Goal: Task Accomplishment & Management: Manage account settings

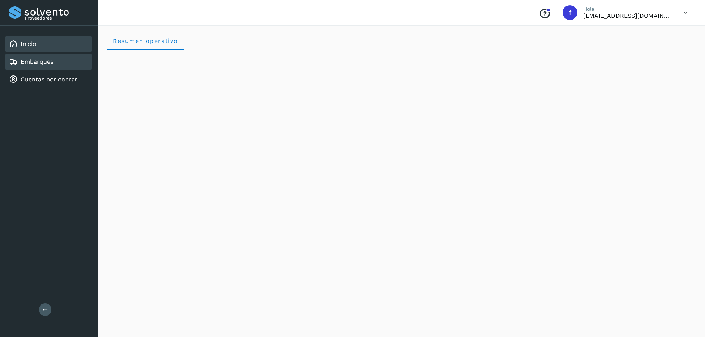
click at [77, 68] on div "Embarques" at bounding box center [48, 62] width 87 height 16
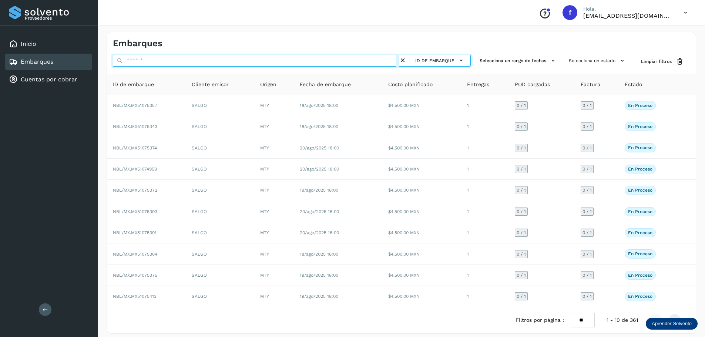
click at [363, 60] on input "text" at bounding box center [256, 61] width 286 height 12
paste input "**********"
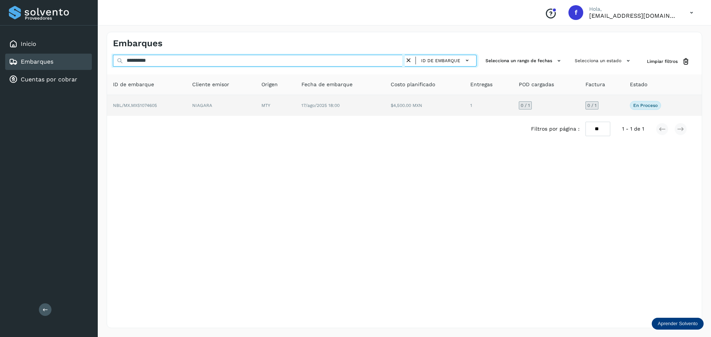
type input "**********"
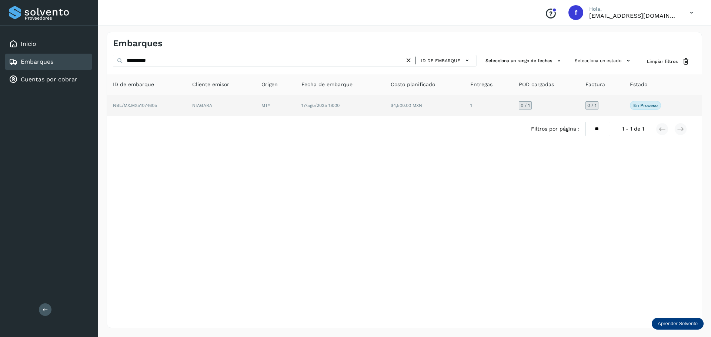
click at [494, 108] on td "1" at bounding box center [488, 105] width 48 height 21
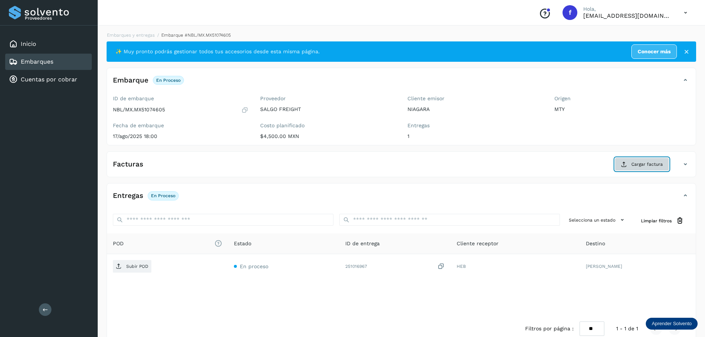
click at [624, 163] on icon at bounding box center [624, 164] width 6 height 6
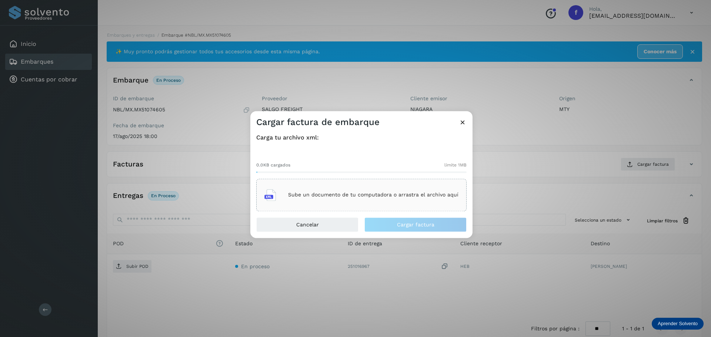
click at [317, 189] on div "Sube un documento de tu computadora o arrastra el archivo aquí" at bounding box center [361, 195] width 194 height 20
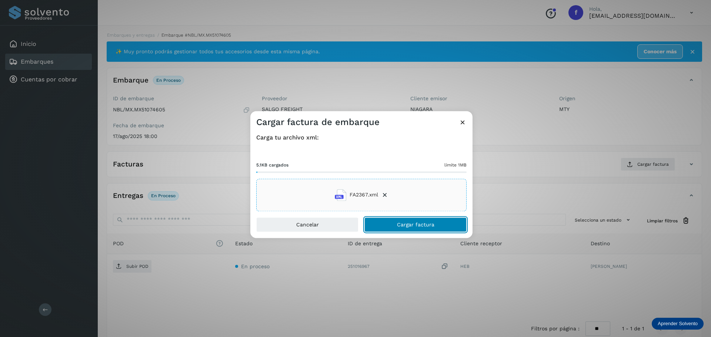
click at [417, 220] on button "Cargar factura" at bounding box center [415, 224] width 102 height 15
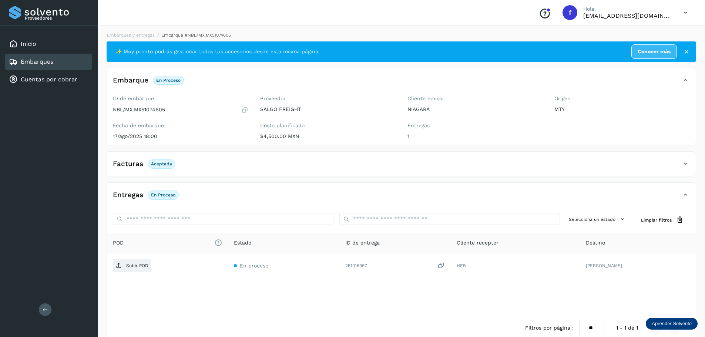
drag, startPoint x: 203, startPoint y: 313, endPoint x: 198, endPoint y: 292, distance: 21.0
click at [204, 312] on div "POD El tamaño máximo de archivo es de 20 Mb. Estado ID de entrega Cliente recep…" at bounding box center [401, 274] width 589 height 82
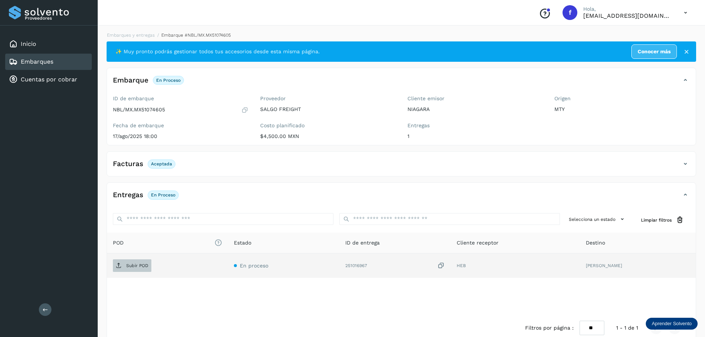
click at [130, 270] on span "Subir POD" at bounding box center [132, 266] width 38 height 12
